Goal: Task Accomplishment & Management: Complete application form

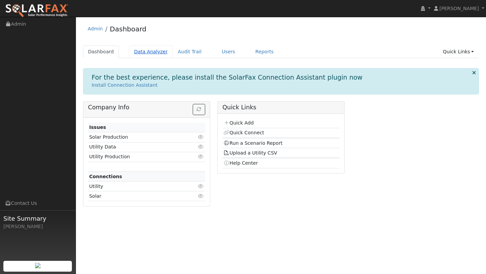
click at [152, 56] on link "Data Analyzer" at bounding box center [151, 52] width 44 height 12
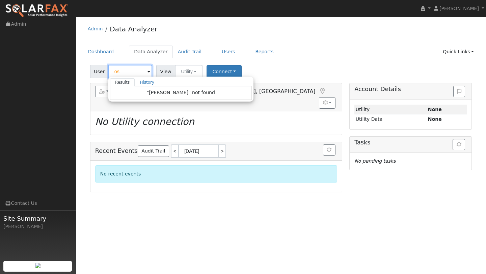
type input "o"
click at [473, 50] on link "Quick Links" at bounding box center [458, 52] width 41 height 12
type input "Andy Yi"
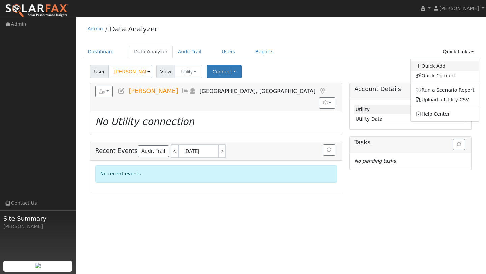
click at [437, 69] on link "Quick Add" at bounding box center [445, 65] width 69 height 9
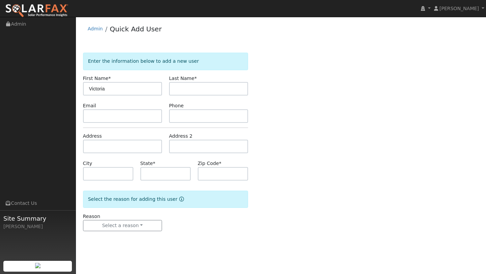
type input "Victoria"
click at [173, 86] on input "text" at bounding box center [208, 89] width 79 height 14
type input "[PERSON_NAME]"
click at [119, 137] on div "Address" at bounding box center [122, 143] width 86 height 21
click at [118, 141] on input "text" at bounding box center [122, 147] width 79 height 14
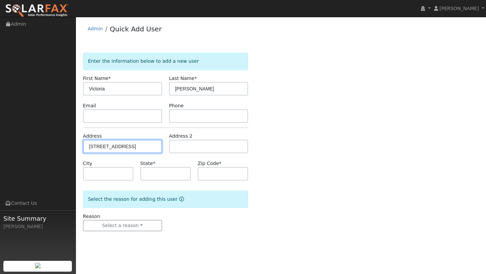
type input "[STREET_ADDRESS]"
type input "[GEOGRAPHIC_DATA]"
type input "CA"
type input "94123"
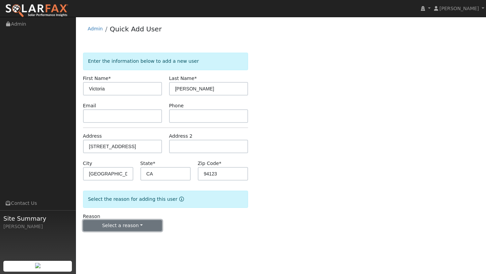
click at [114, 230] on button "Select a reason" at bounding box center [122, 225] width 79 height 11
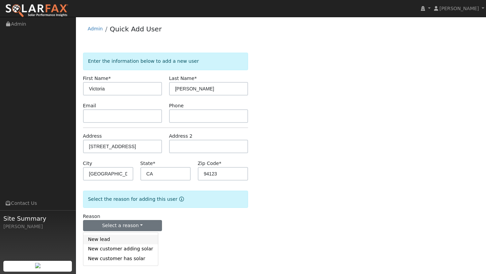
click at [111, 236] on link "New lead" at bounding box center [120, 239] width 75 height 9
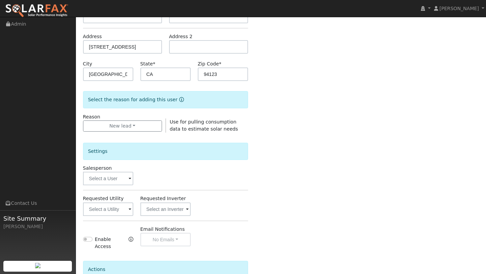
scroll to position [153, 0]
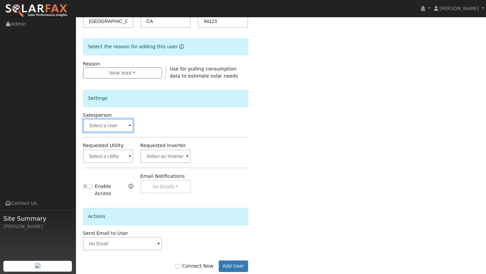
click at [98, 129] on input "text" at bounding box center [108, 126] width 50 height 14
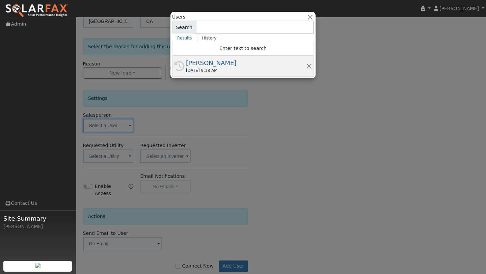
click at [191, 73] on div "08/29/2025 9:18 AM" at bounding box center [246, 71] width 120 height 6
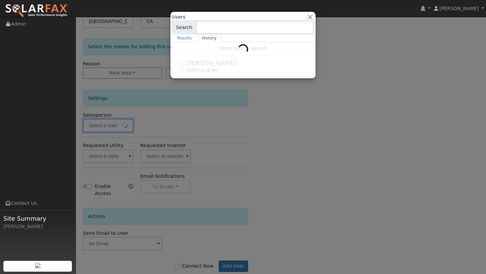
type input "[PERSON_NAME]"
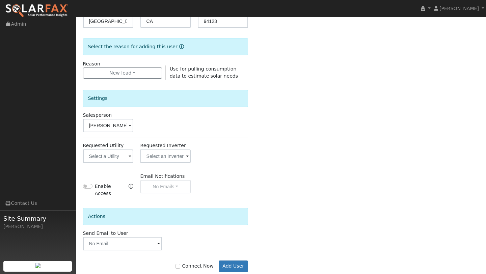
scroll to position [163, 0]
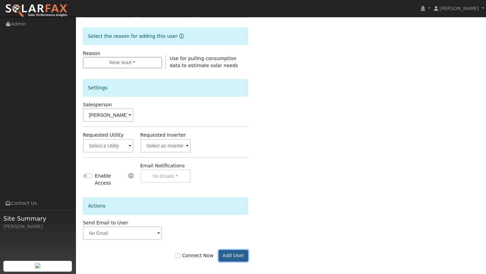
click at [230, 250] on button "Add User" at bounding box center [233, 255] width 29 height 11
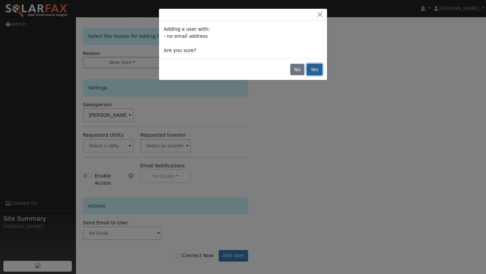
click at [313, 68] on button "Yes" at bounding box center [315, 69] width 16 height 11
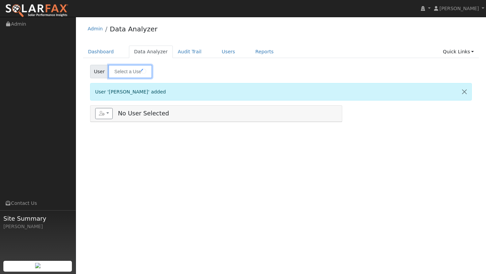
type input "Victoria Osman"
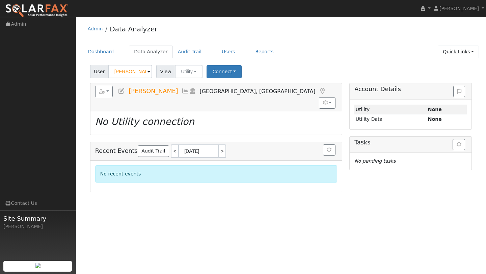
click at [456, 55] on link "Quick Links" at bounding box center [458, 52] width 41 height 12
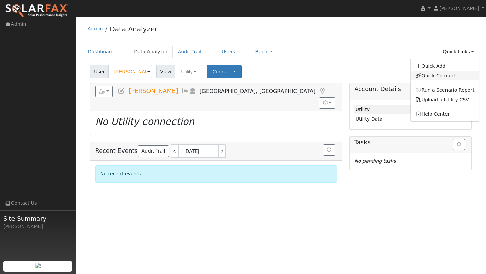
click at [442, 73] on link "Quick Connect" at bounding box center [445, 75] width 69 height 9
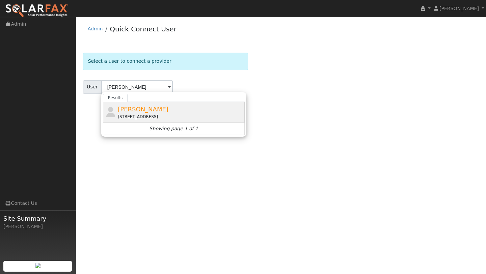
click at [194, 112] on div "[PERSON_NAME] [STREET_ADDRESS][PERSON_NAME]" at bounding box center [180, 112] width 125 height 15
type input "[PERSON_NAME]"
